Goal: Obtain resource: Download file/media

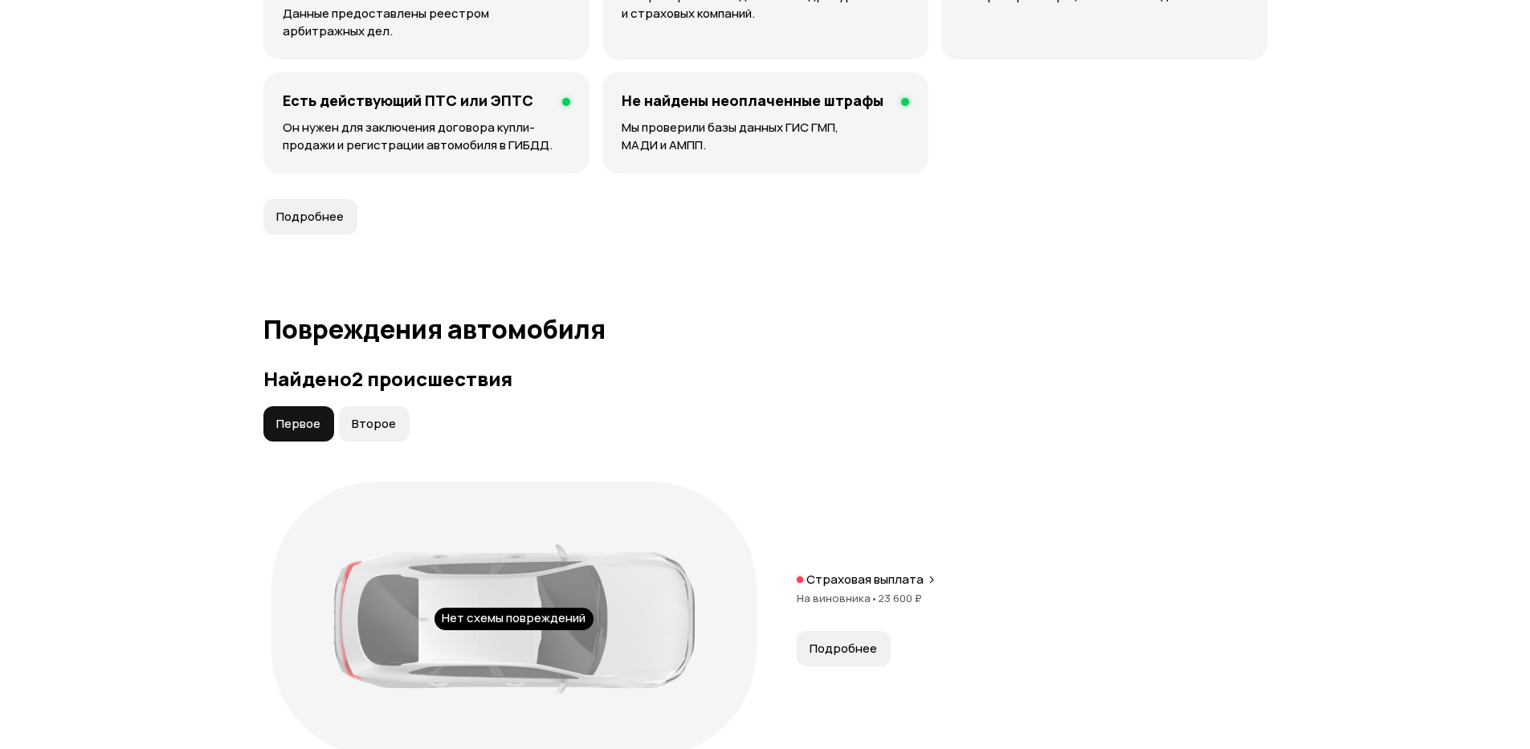
scroll to position [1542, 0]
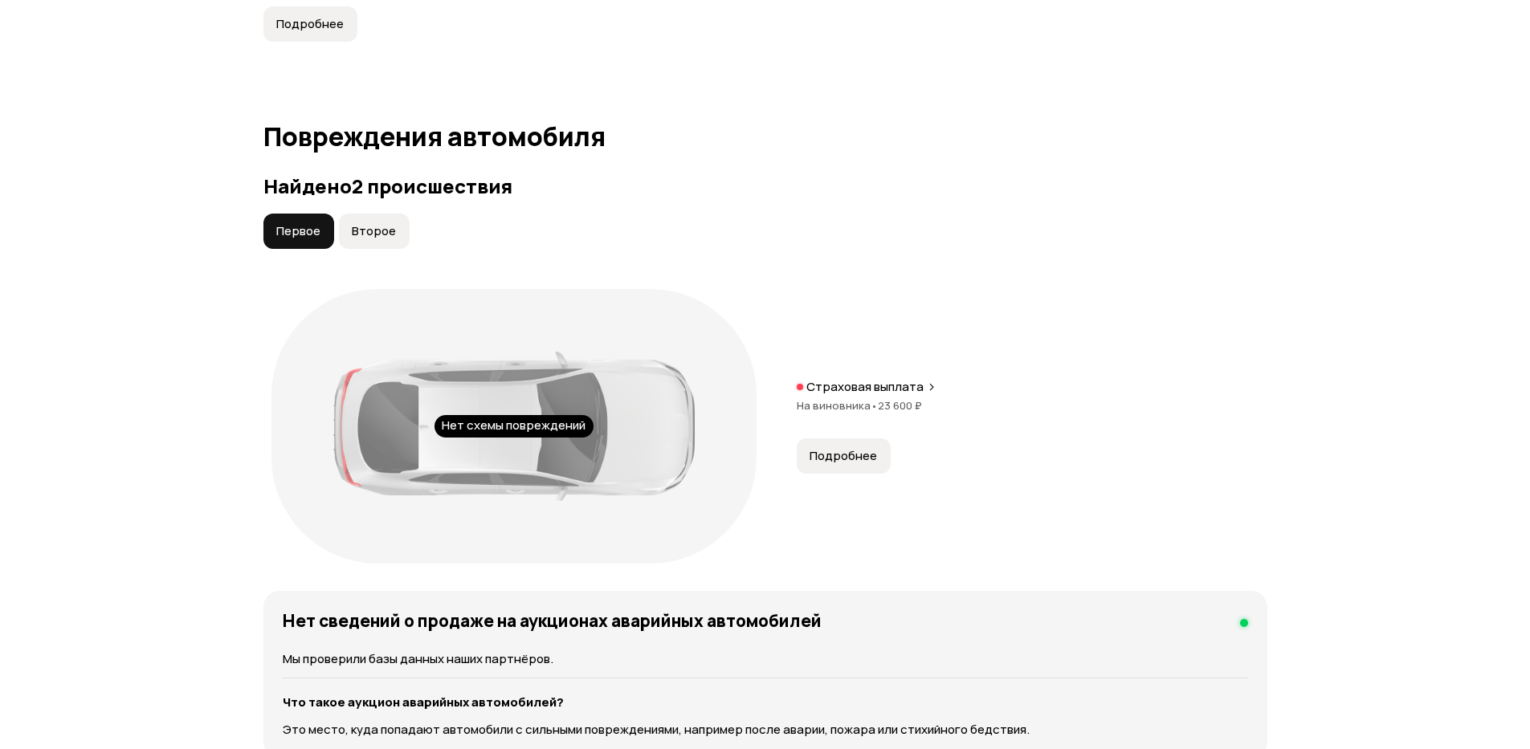
click at [828, 447] on button "Подробнее" at bounding box center [844, 456] width 94 height 35
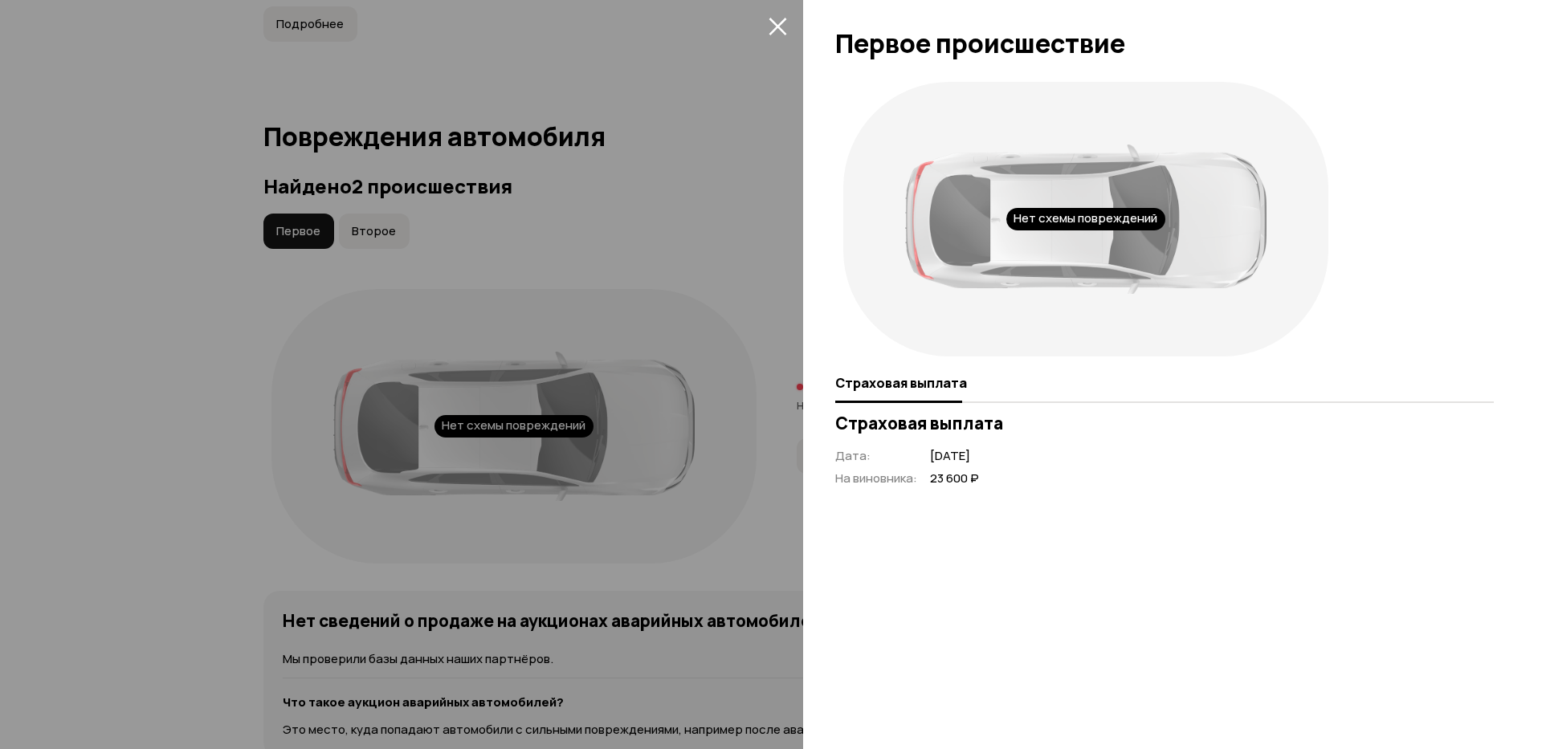
click at [692, 283] on div at bounding box center [771, 374] width 1542 height 749
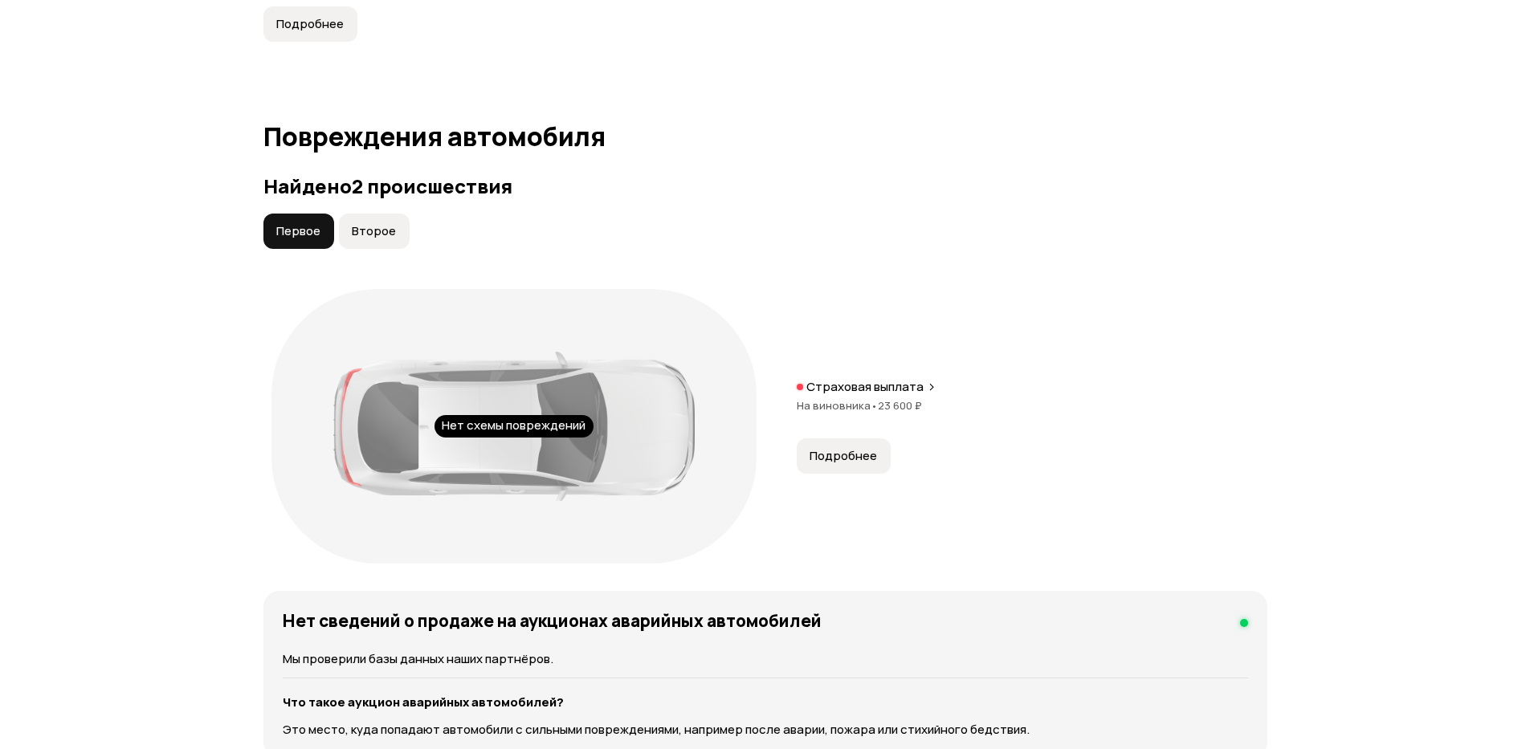
click at [402, 241] on button "Второе" at bounding box center [374, 231] width 71 height 35
click at [806, 430] on button "Подробнее" at bounding box center [844, 443] width 94 height 35
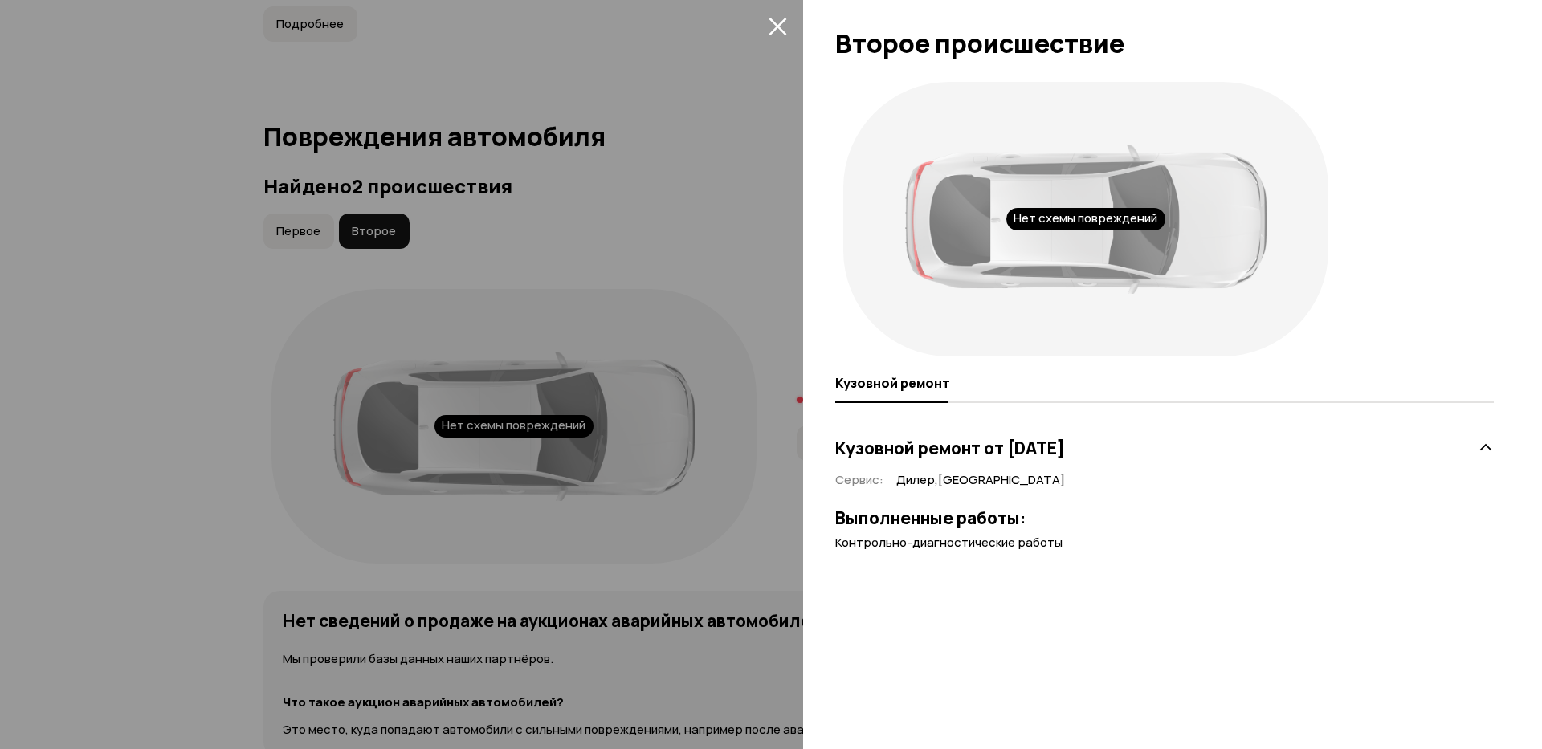
click at [677, 224] on div at bounding box center [771, 374] width 1542 height 749
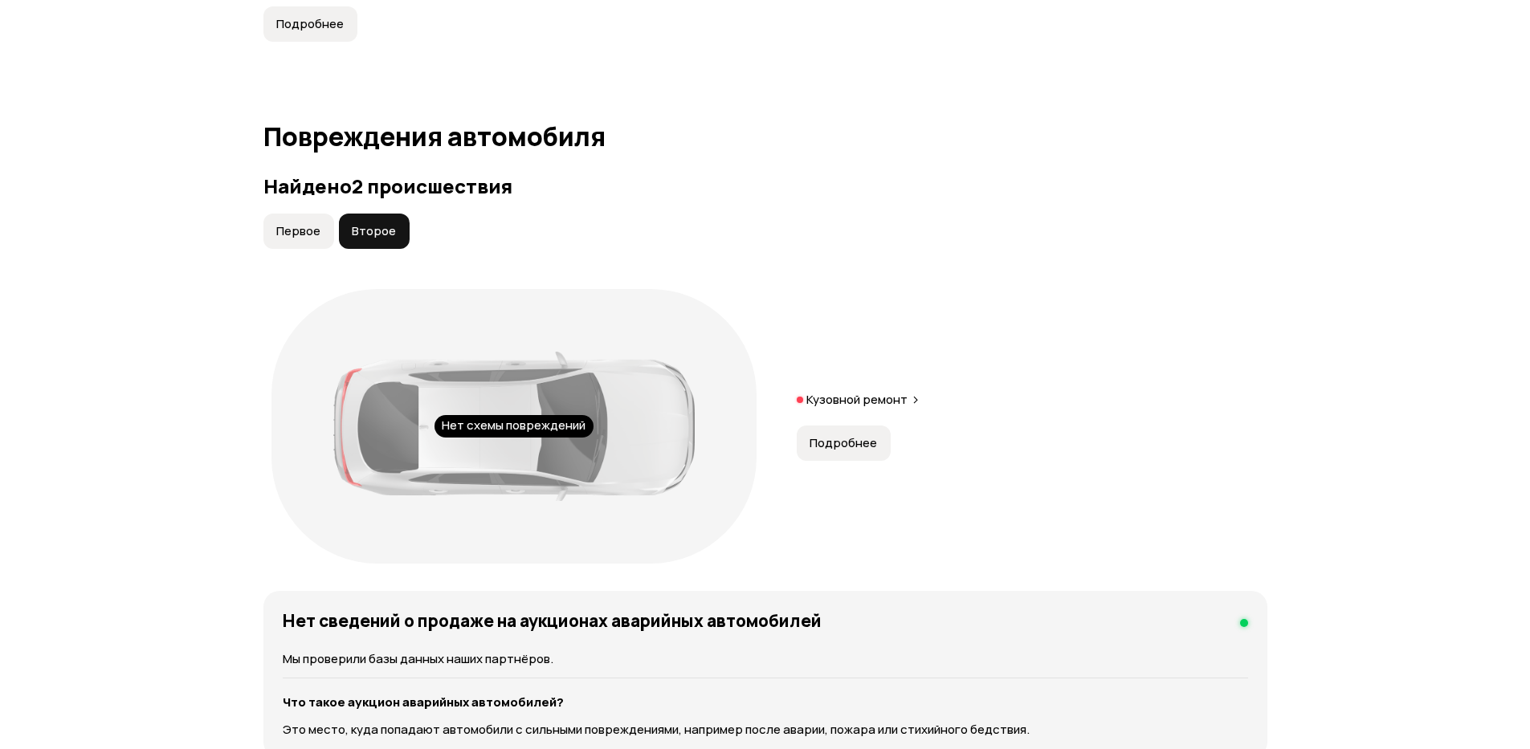
click at [834, 444] on span "Подробнее" at bounding box center [843, 443] width 67 height 16
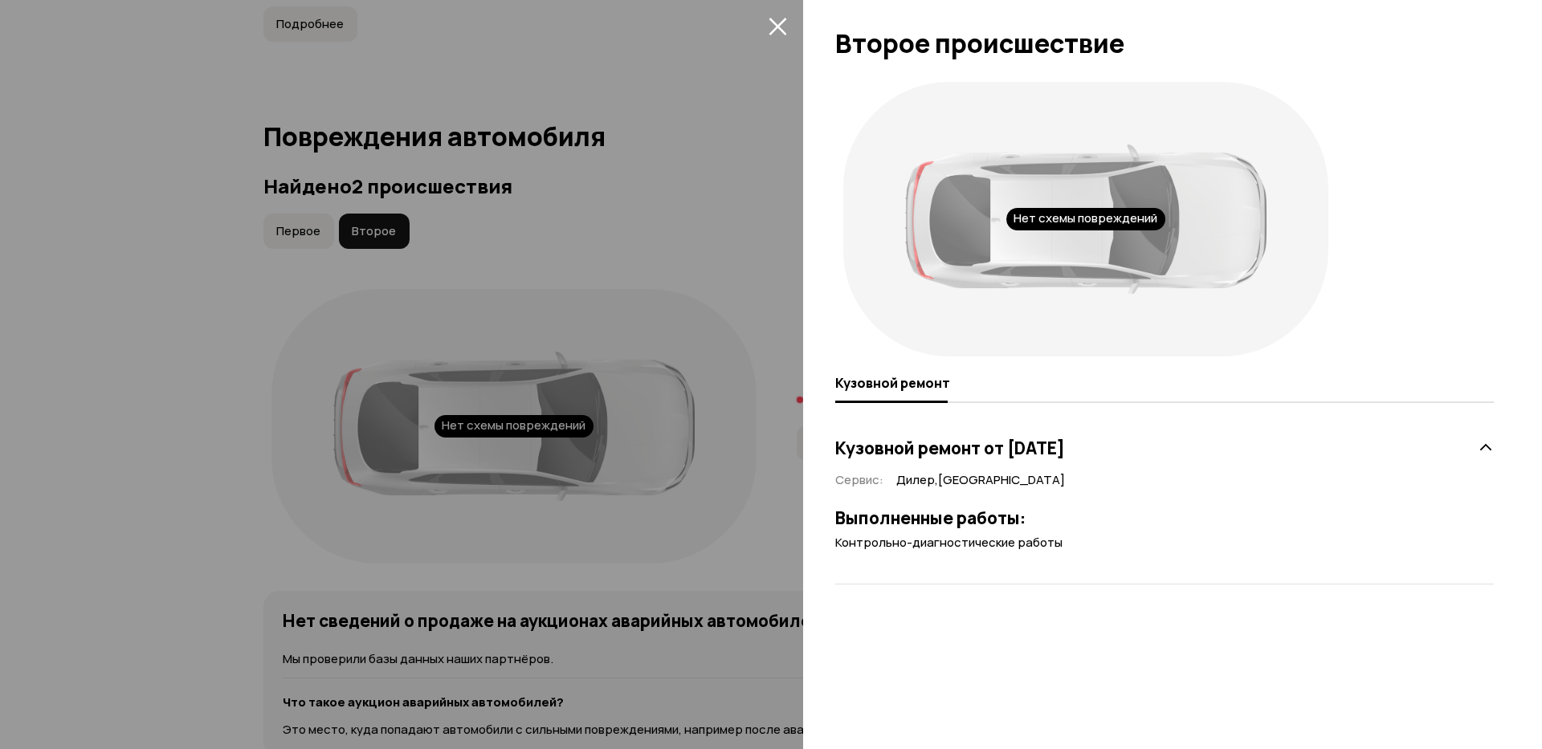
click at [621, 241] on div at bounding box center [771, 374] width 1542 height 749
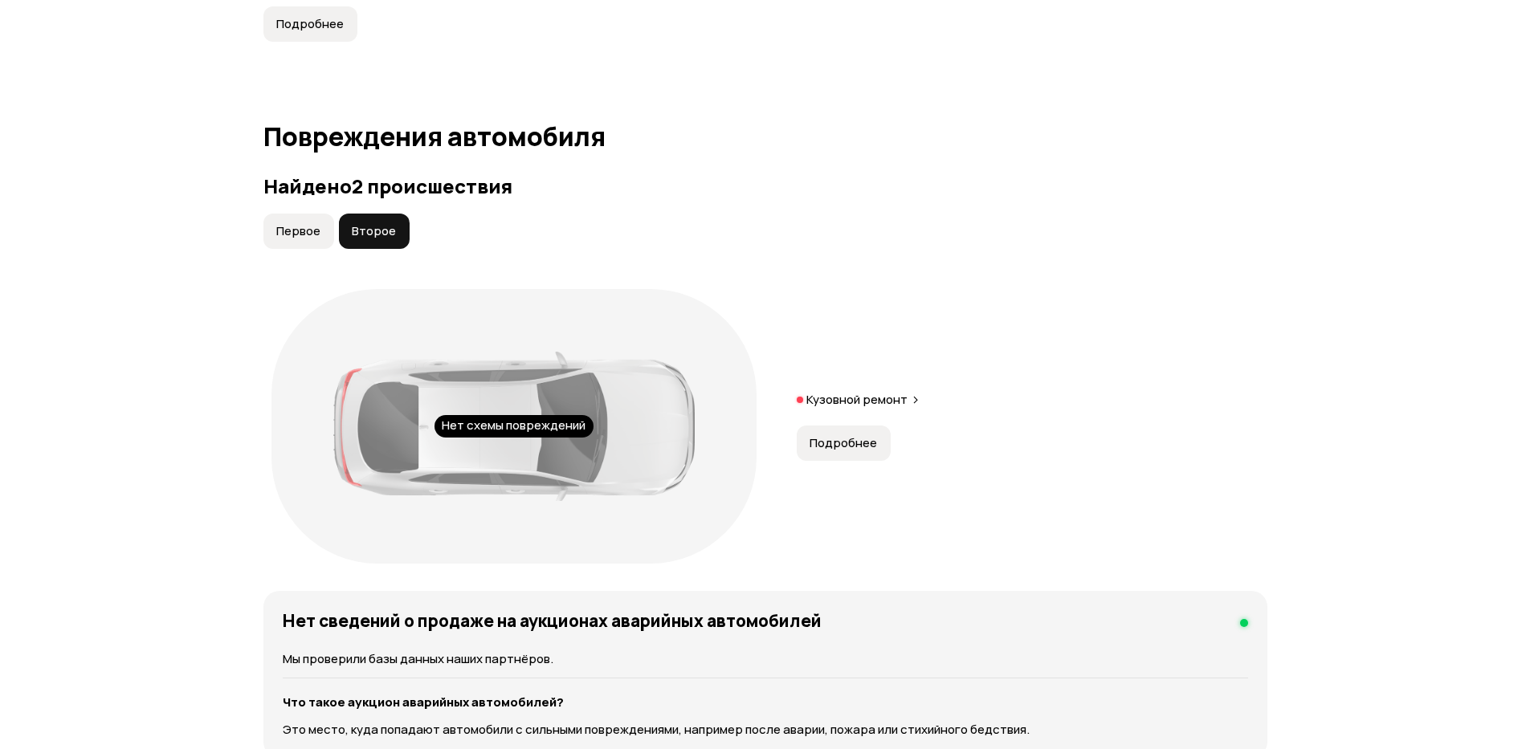
click at [296, 217] on button "Первое" at bounding box center [298, 231] width 71 height 35
click at [822, 448] on span "Подробнее" at bounding box center [843, 456] width 67 height 16
click at [362, 217] on button "Второе" at bounding box center [374, 231] width 71 height 35
click at [808, 446] on button "Подробнее" at bounding box center [844, 443] width 94 height 35
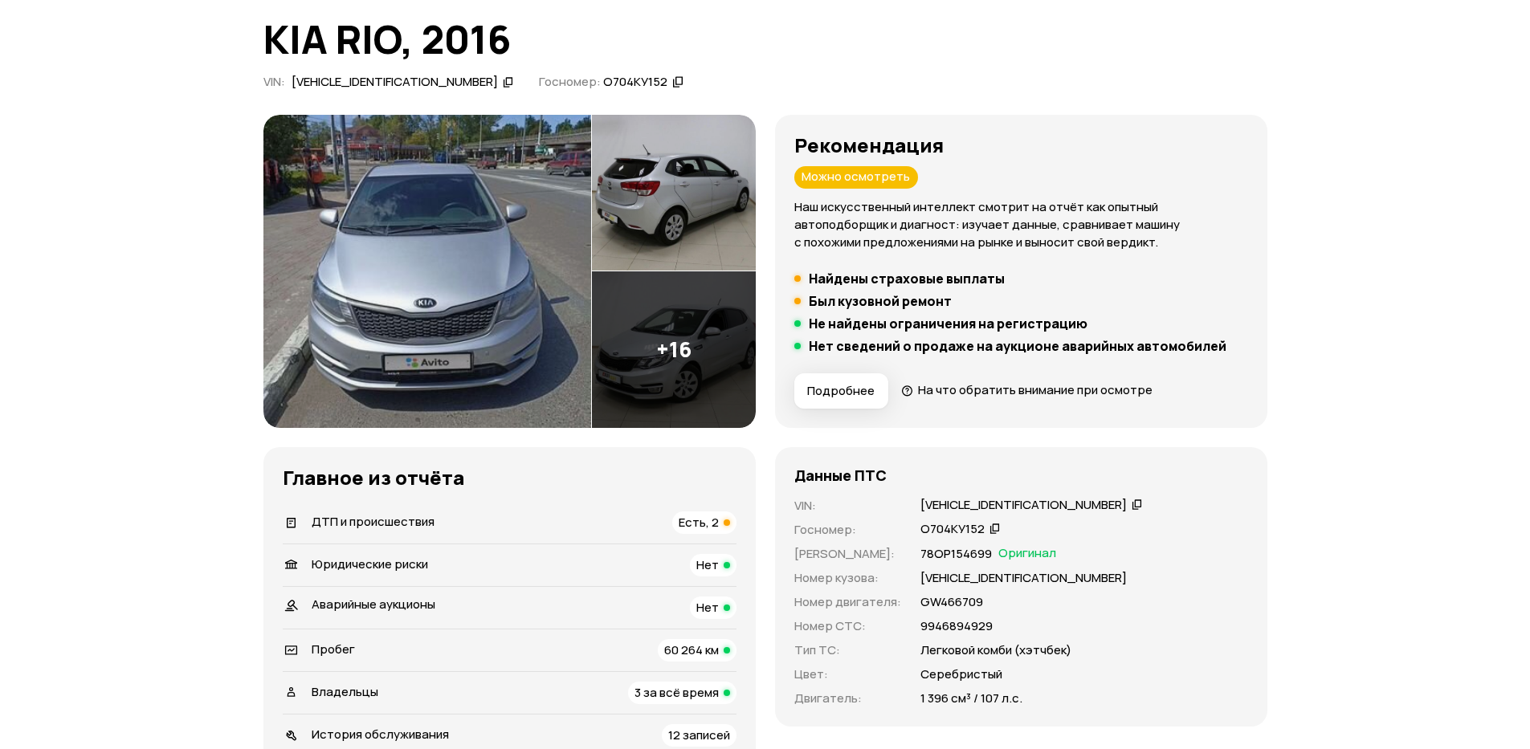
scroll to position [0, 0]
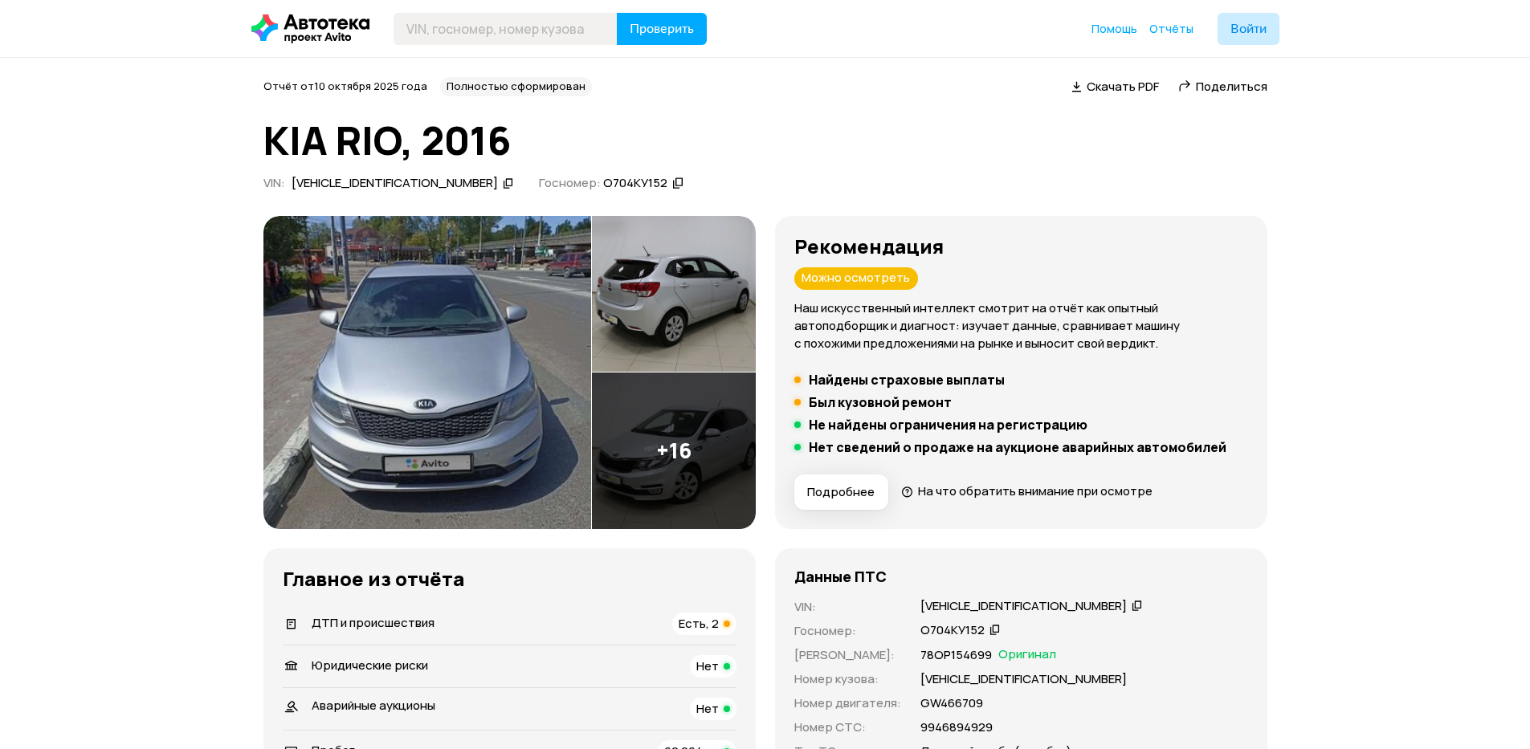
click at [1106, 83] on span "Скачать PDF" at bounding box center [1123, 86] width 72 height 17
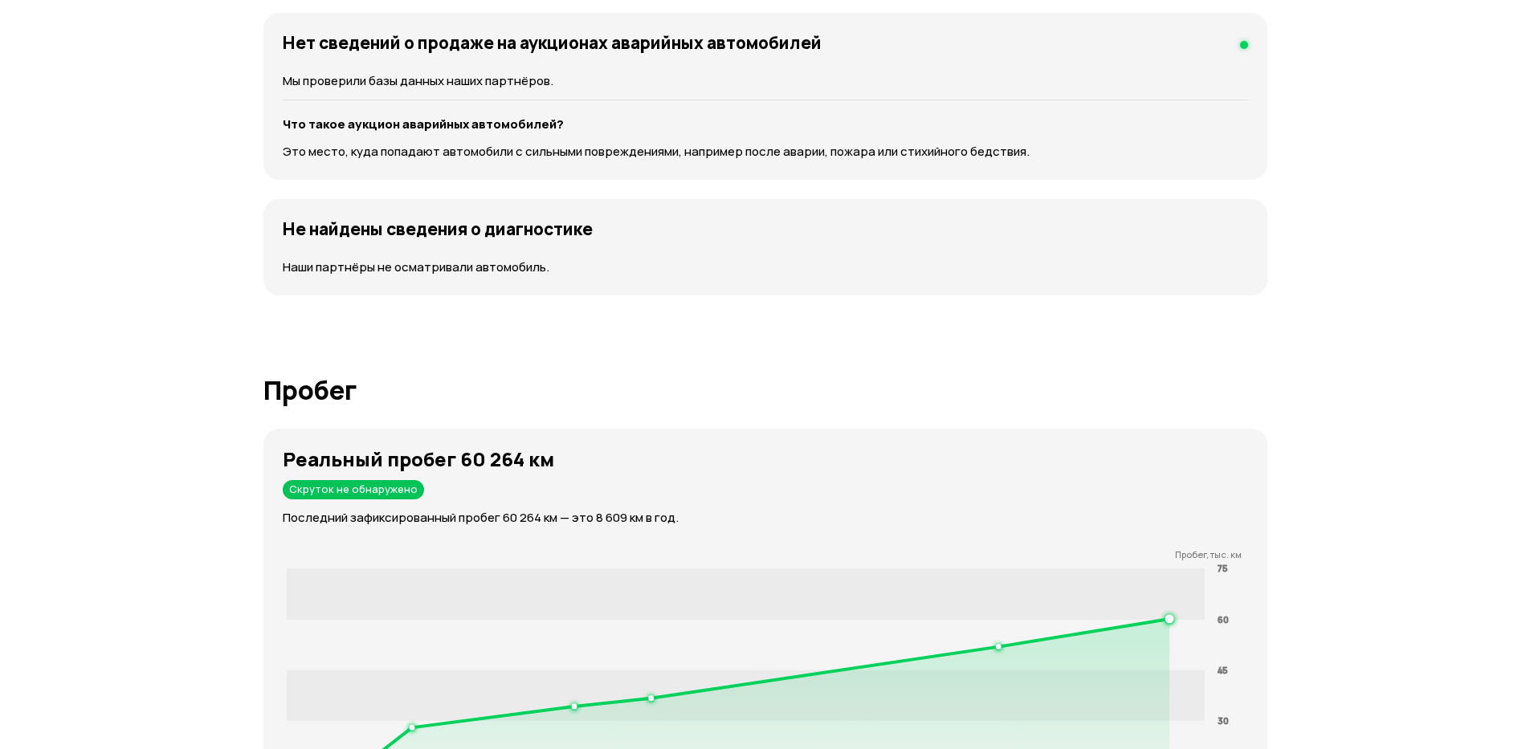
scroll to position [1638, 0]
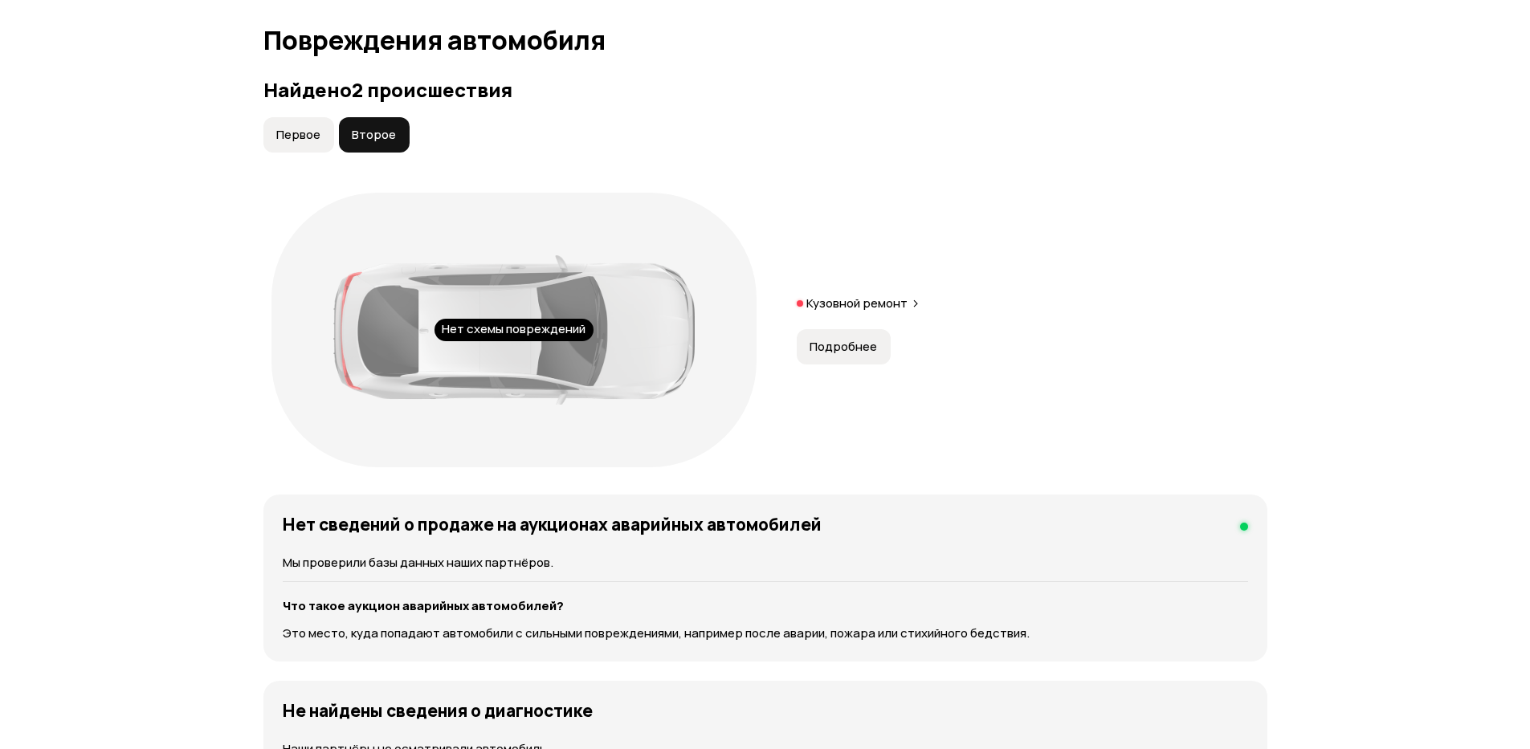
click at [281, 136] on span "Первое" at bounding box center [298, 135] width 44 height 16
